Goal: Check status: Check status

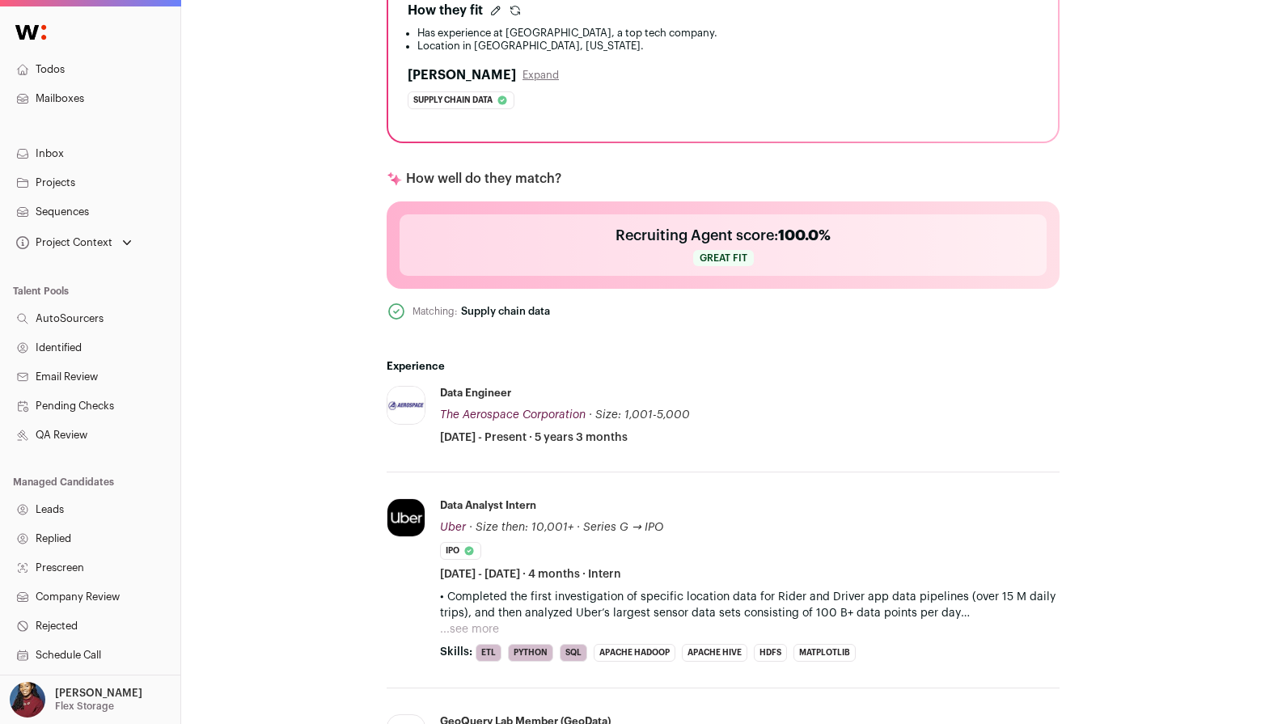
scroll to position [129, 0]
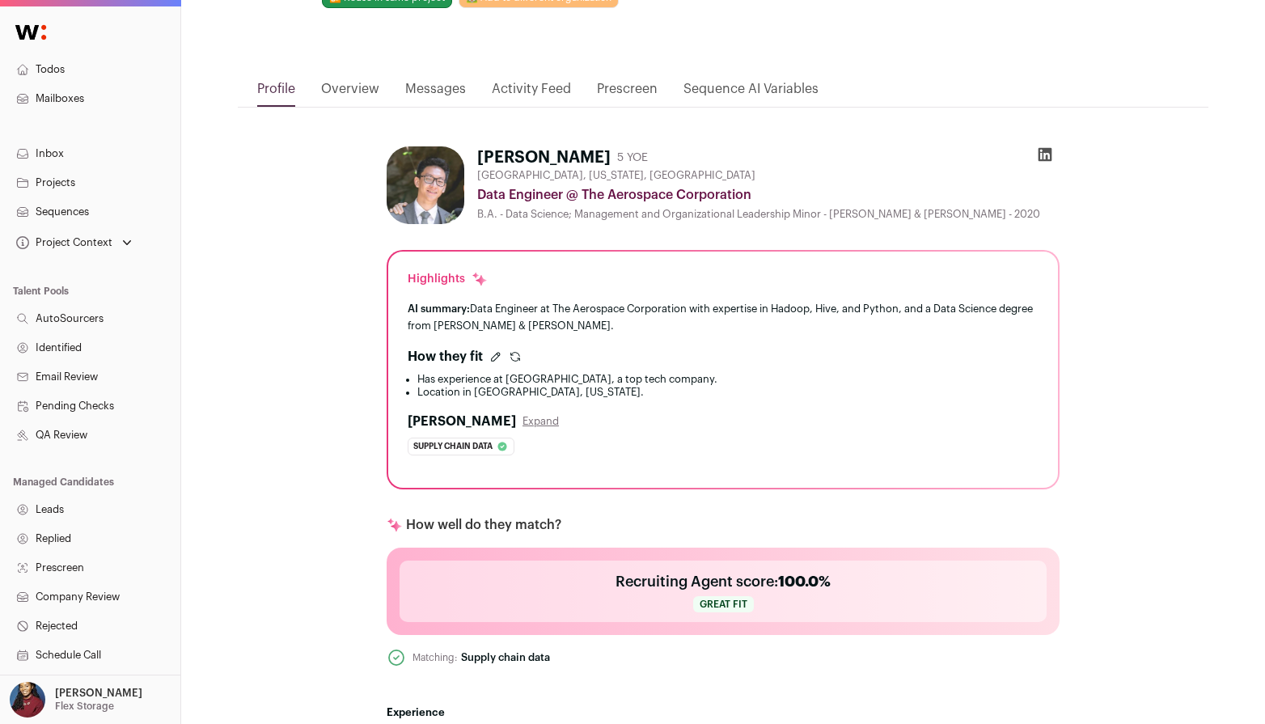
click at [512, 355] on icon "submit" at bounding box center [515, 356] width 13 height 13
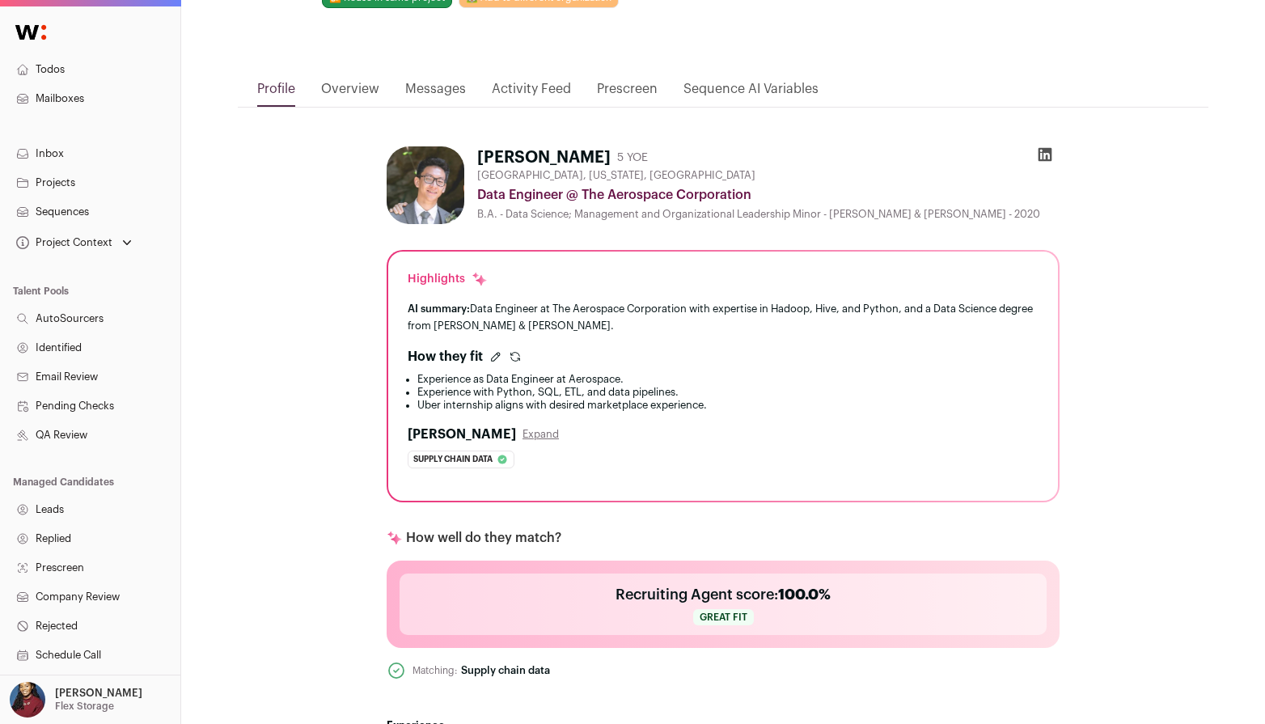
click at [517, 353] on icon "submit" at bounding box center [515, 356] width 13 height 13
click at [516, 354] on icon "submit" at bounding box center [515, 356] width 13 height 13
click at [516, 355] on icon "submit" at bounding box center [515, 356] width 13 height 13
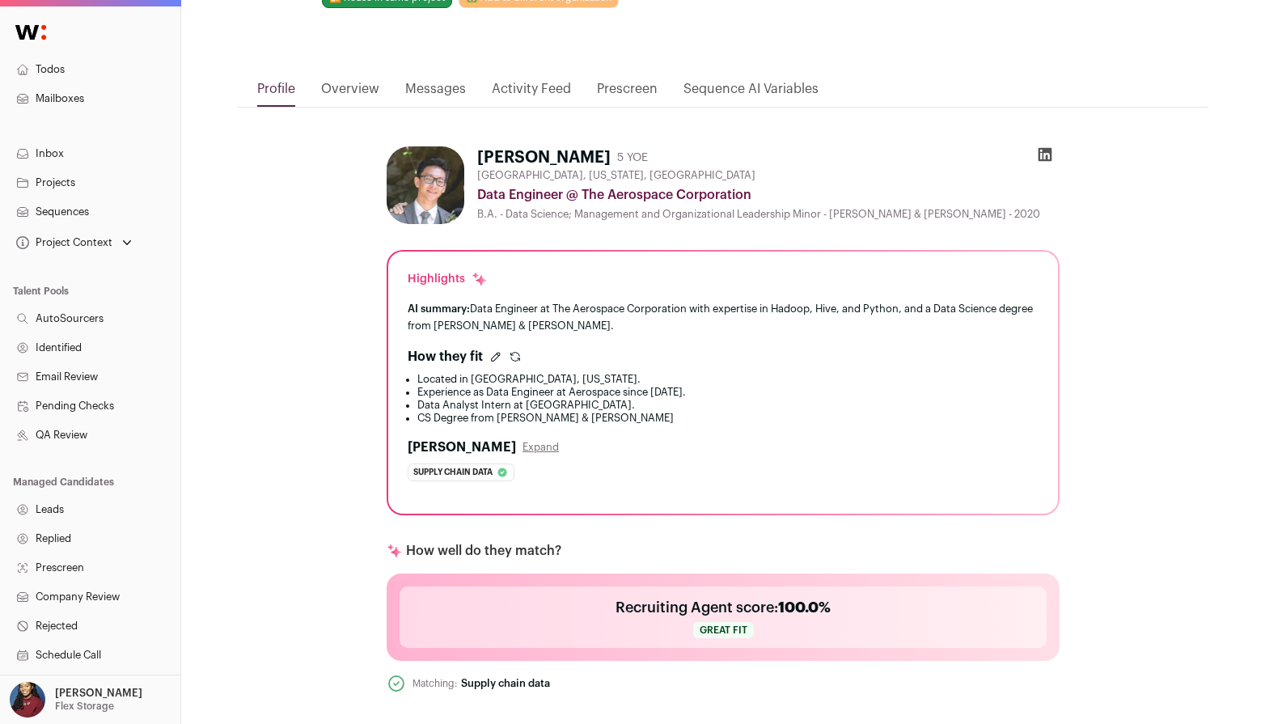
click at [516, 356] on icon "submit" at bounding box center [515, 356] width 13 height 13
click at [517, 356] on icon "submit" at bounding box center [515, 356] width 13 height 13
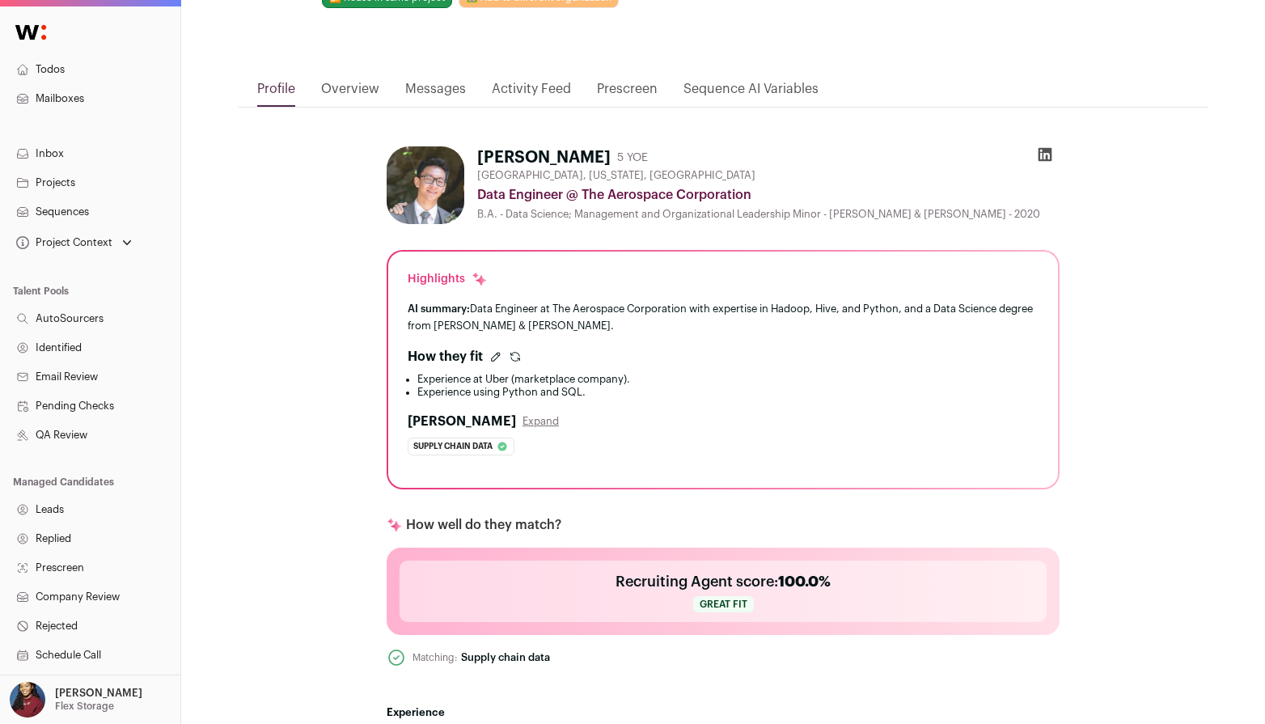
click at [517, 356] on icon "submit" at bounding box center [515, 356] width 13 height 13
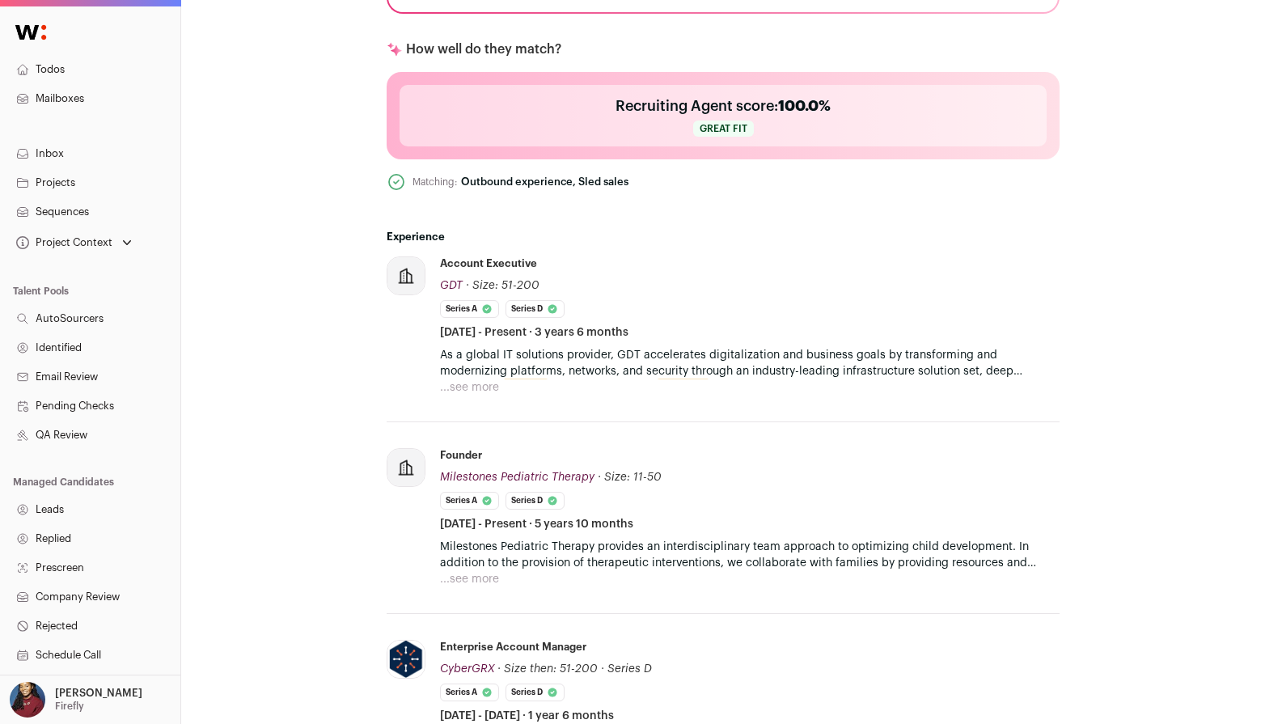
scroll to position [903, 0]
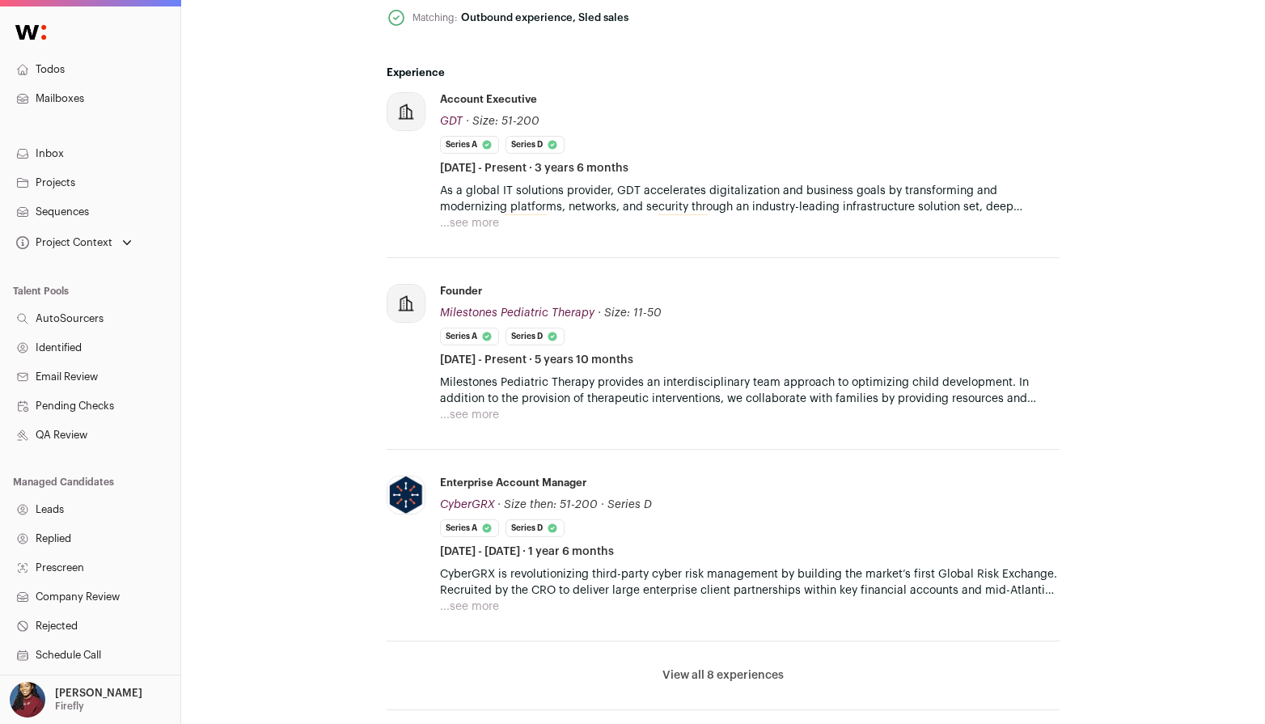
click at [711, 659] on li "View all 8 experiences View less" at bounding box center [723, 675] width 673 height 69
click at [717, 671] on button "View all 8 experiences" at bounding box center [722, 675] width 121 height 16
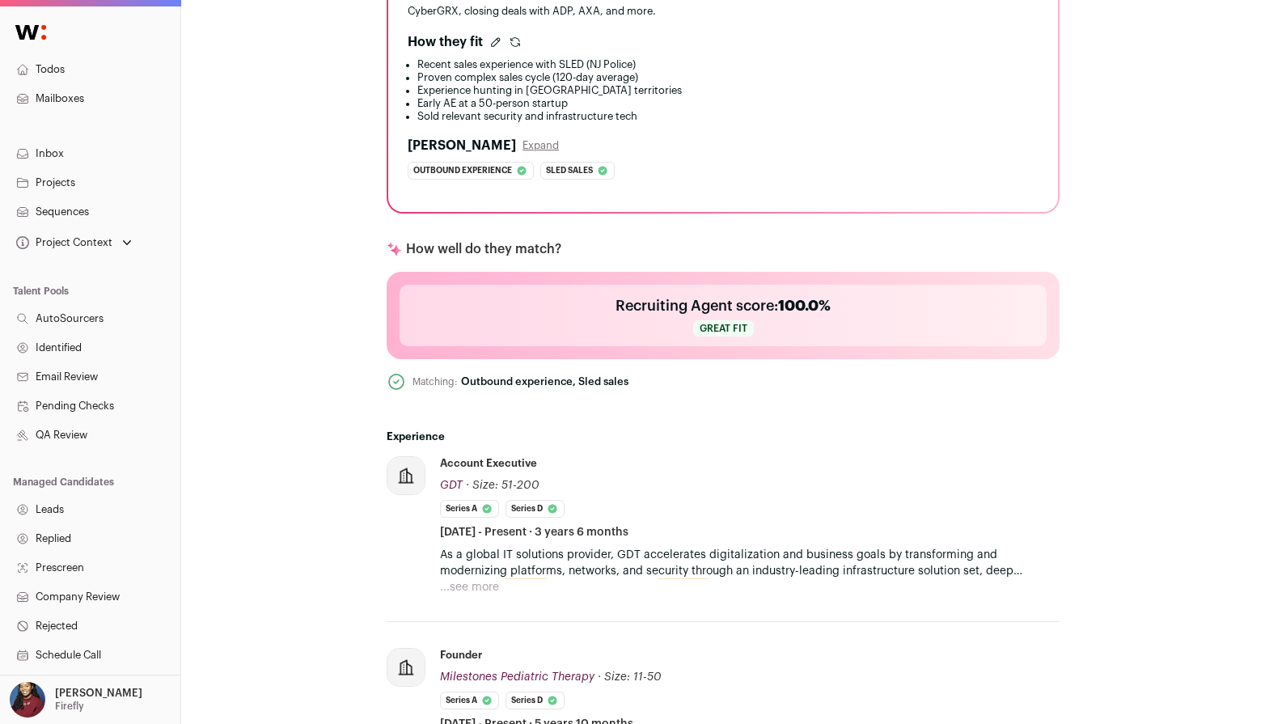
scroll to position [426, 0]
